Goal: Task Accomplishment & Management: Manage account settings

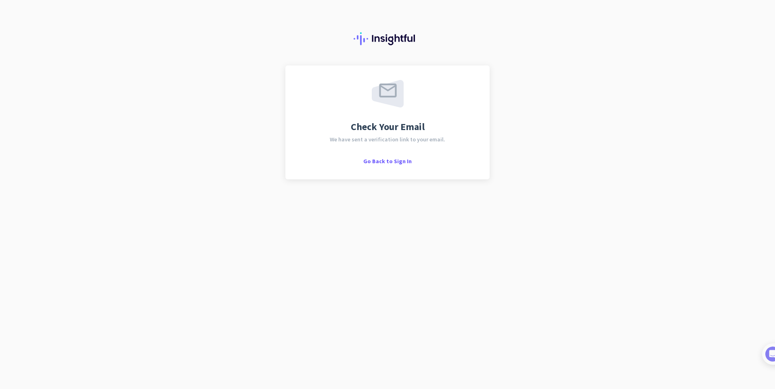
click at [209, 188] on div "Check Your Email We have sent a verification link to your email. Go Back to Sig…" at bounding box center [387, 194] width 775 height 389
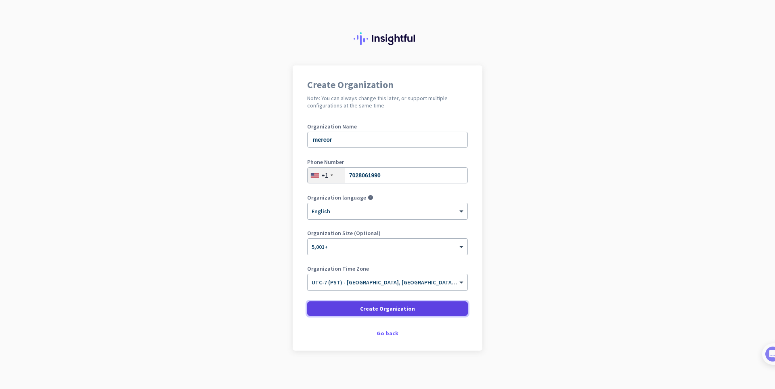
click at [374, 312] on span "Create Organization" at bounding box center [387, 308] width 55 height 8
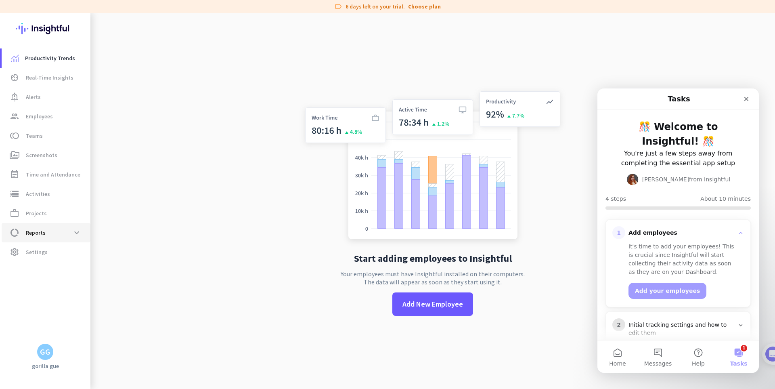
click at [43, 229] on span "Reports" at bounding box center [36, 233] width 20 height 10
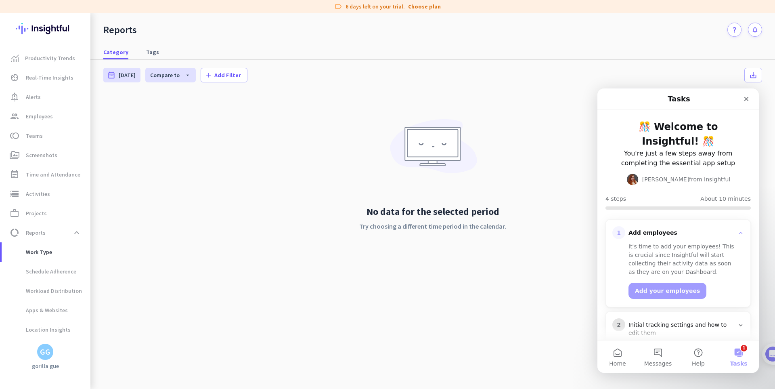
click at [44, 350] on div "GG" at bounding box center [45, 351] width 10 height 8
